Goal: Transaction & Acquisition: Purchase product/service

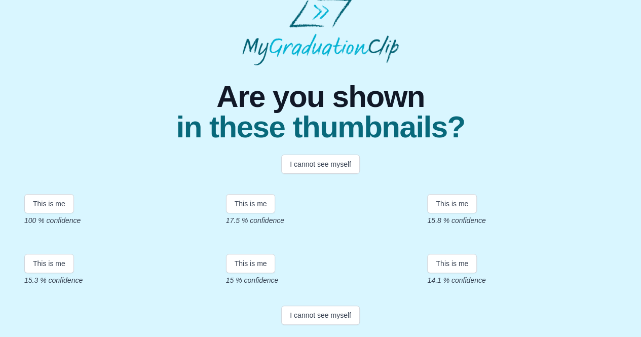
scroll to position [172, 0]
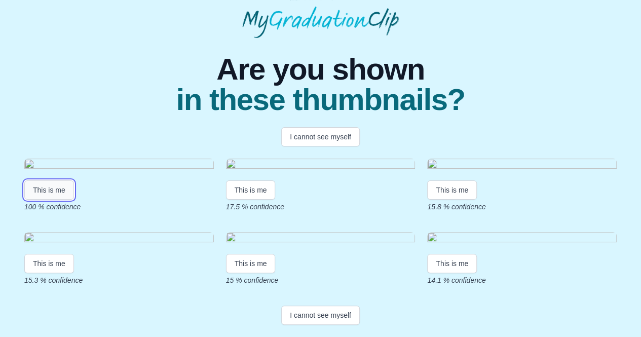
click at [49, 180] on button "This is me" at bounding box center [49, 189] width 50 height 19
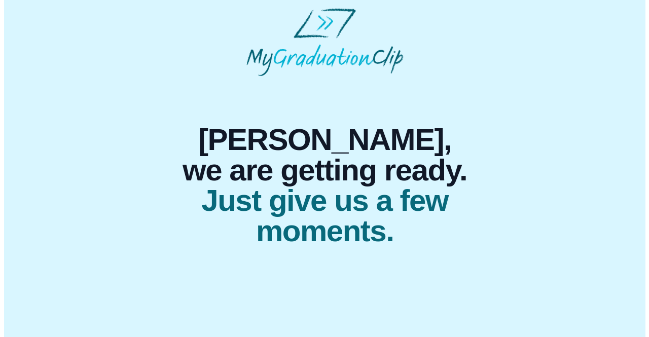
scroll to position [0, 0]
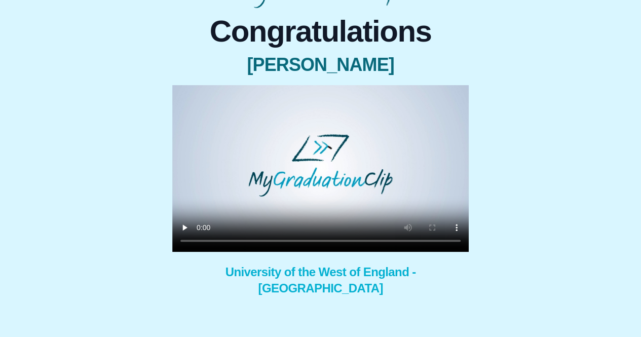
scroll to position [69, 0]
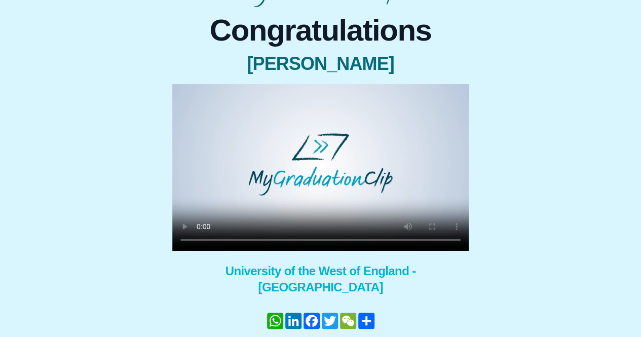
click at [218, 192] on video at bounding box center [320, 167] width 297 height 167
click at [564, 172] on div "Congratulations Renata Silva × Share your GraduationClip now! WhatsApp LinkedIn…" at bounding box center [320, 194] width 625 height 375
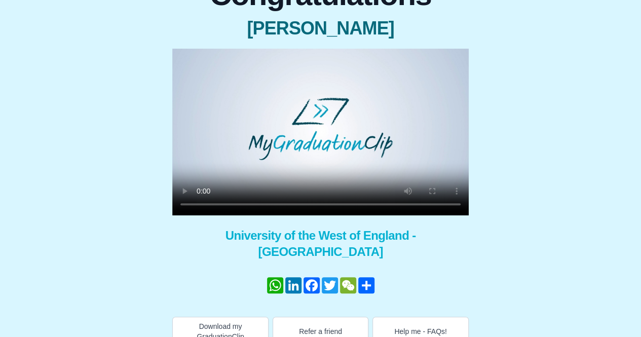
scroll to position [104, 0]
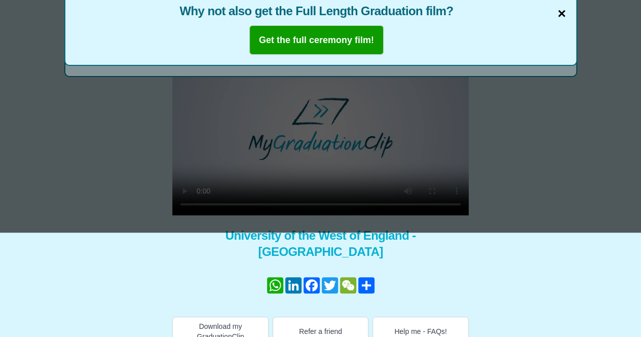
click at [561, 13] on span "×" at bounding box center [562, 13] width 8 height 21
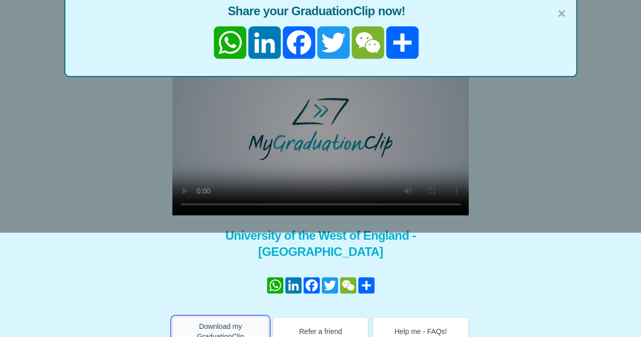
click at [233, 318] on button "Download my GraduationClip" at bounding box center [220, 331] width 96 height 29
click at [569, 22] on div "× Share your GraduationClip now! WhatsApp LinkedIn Facebook Twitter WeChat Share" at bounding box center [320, 34] width 513 height 85
click at [562, 15] on span "×" at bounding box center [562, 13] width 8 height 21
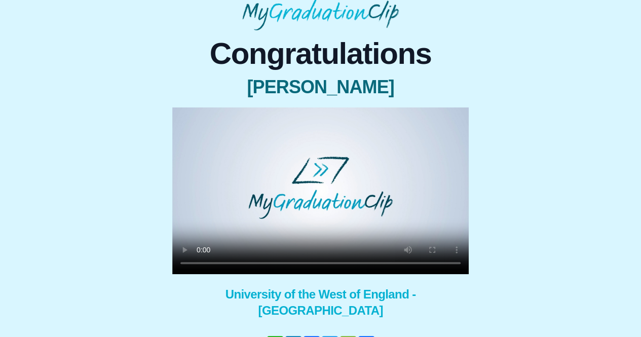
scroll to position [39, 0]
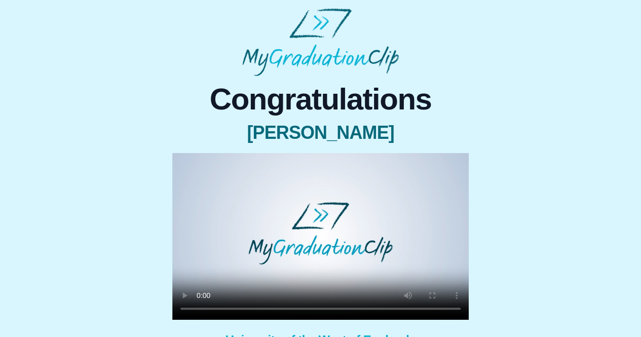
click at [335, 232] on video at bounding box center [320, 236] width 297 height 167
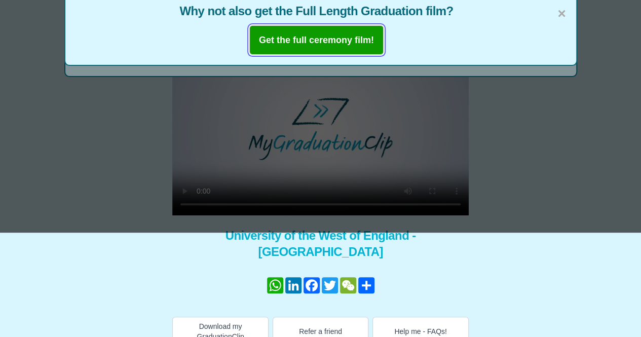
click at [332, 39] on b "Get the full ceremony film!" at bounding box center [316, 40] width 115 height 10
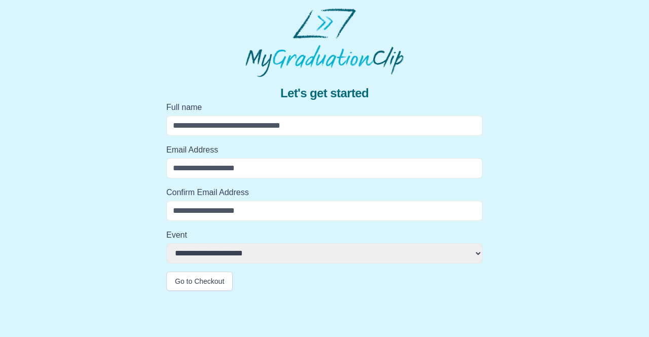
click at [274, 125] on input "Full name" at bounding box center [324, 126] width 316 height 20
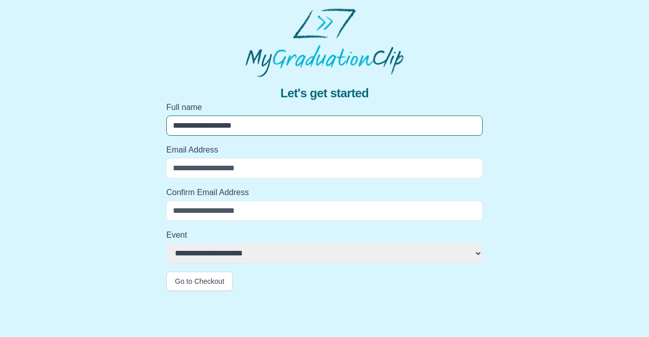
type input "**********"
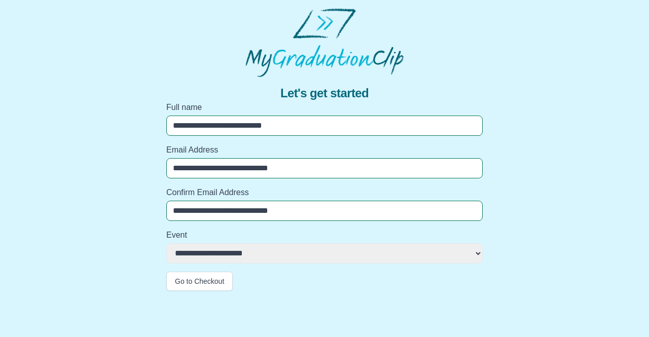
click at [248, 247] on select "**********" at bounding box center [324, 253] width 316 height 20
select select "**********"
click at [166, 243] on select "**********" at bounding box center [324, 253] width 316 height 20
click at [205, 279] on button "Go to Checkout" at bounding box center [199, 281] width 66 height 19
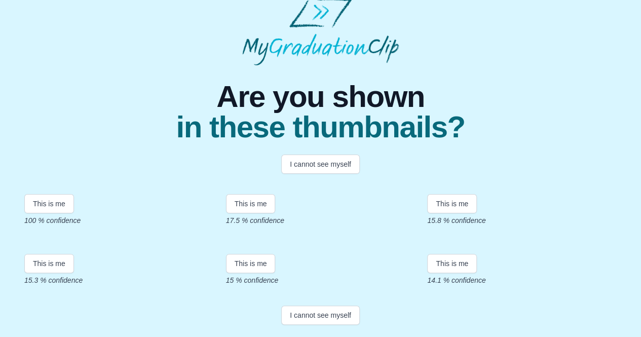
scroll to position [119, 0]
